Goal: Find specific page/section: Find specific page/section

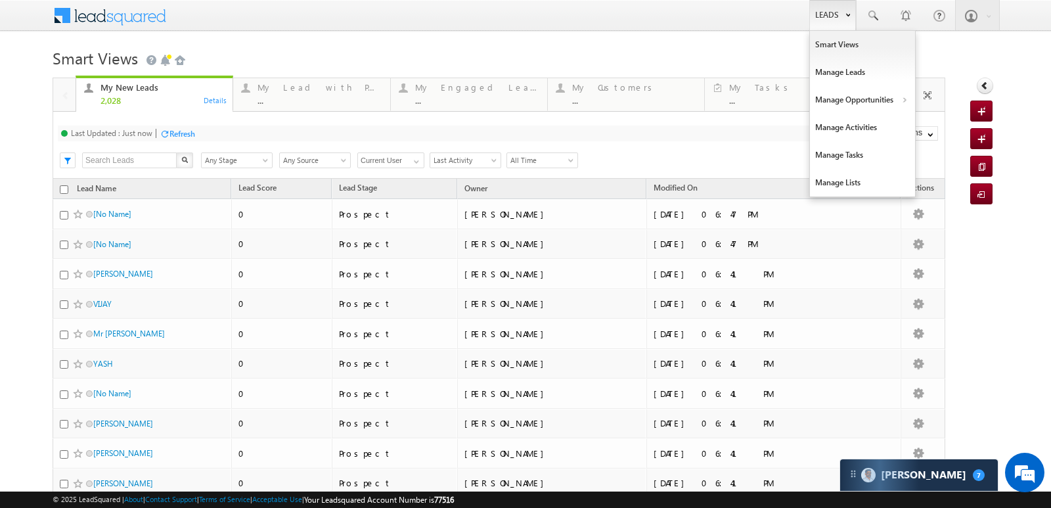
click at [828, 23] on link "Leads" at bounding box center [833, 15] width 47 height 30
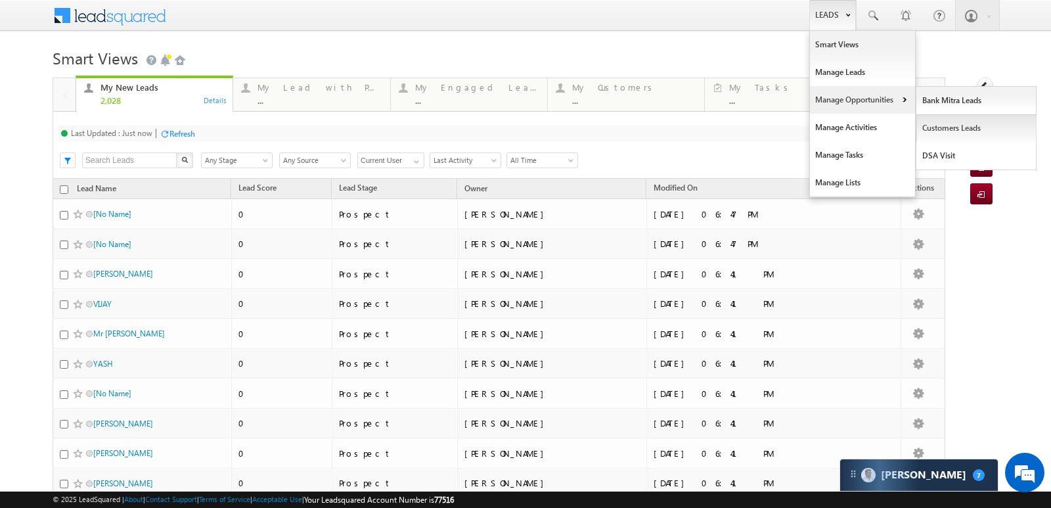
click at [948, 122] on link "Customers Leads" at bounding box center [977, 128] width 120 height 28
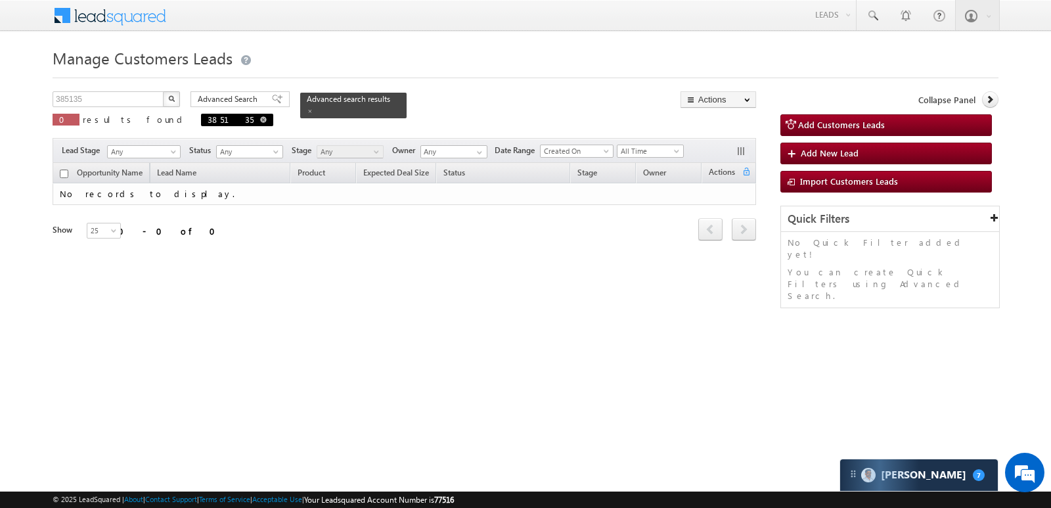
click at [260, 116] on span at bounding box center [263, 119] width 7 height 7
type input "Search Customers Leads"
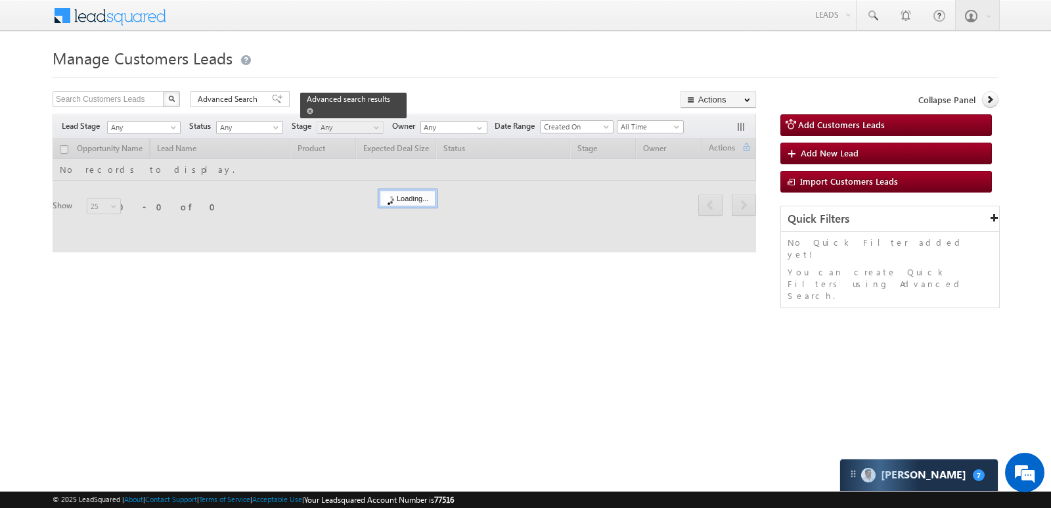
click at [313, 105] on link at bounding box center [310, 110] width 7 height 11
